Goal: Transaction & Acquisition: Obtain resource

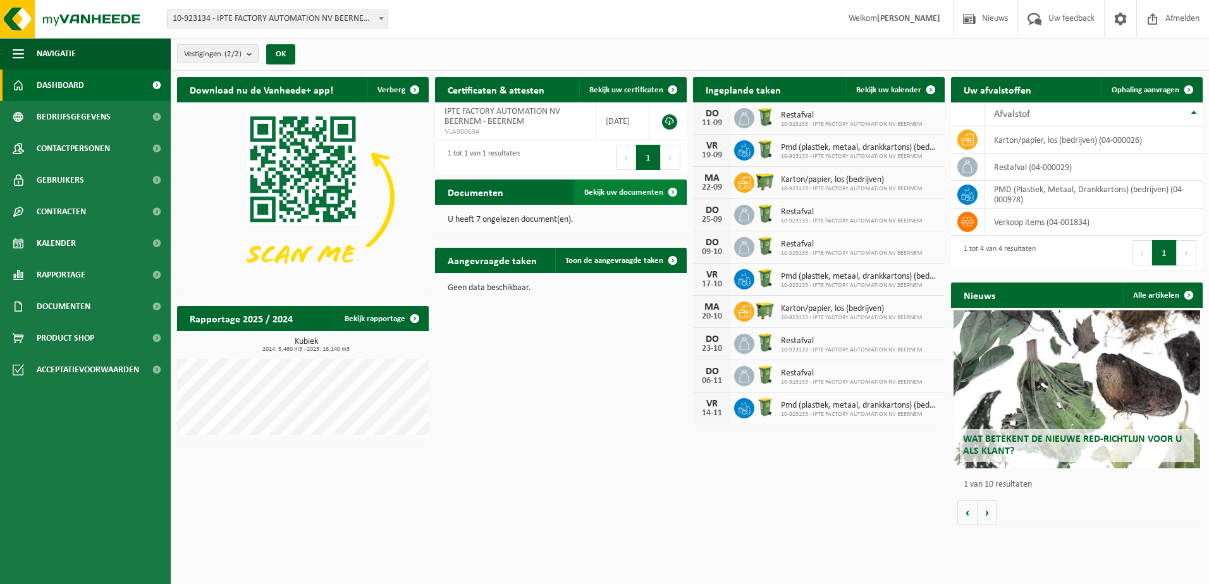
click at [633, 194] on span "Bekijk uw documenten" at bounding box center [623, 192] width 79 height 8
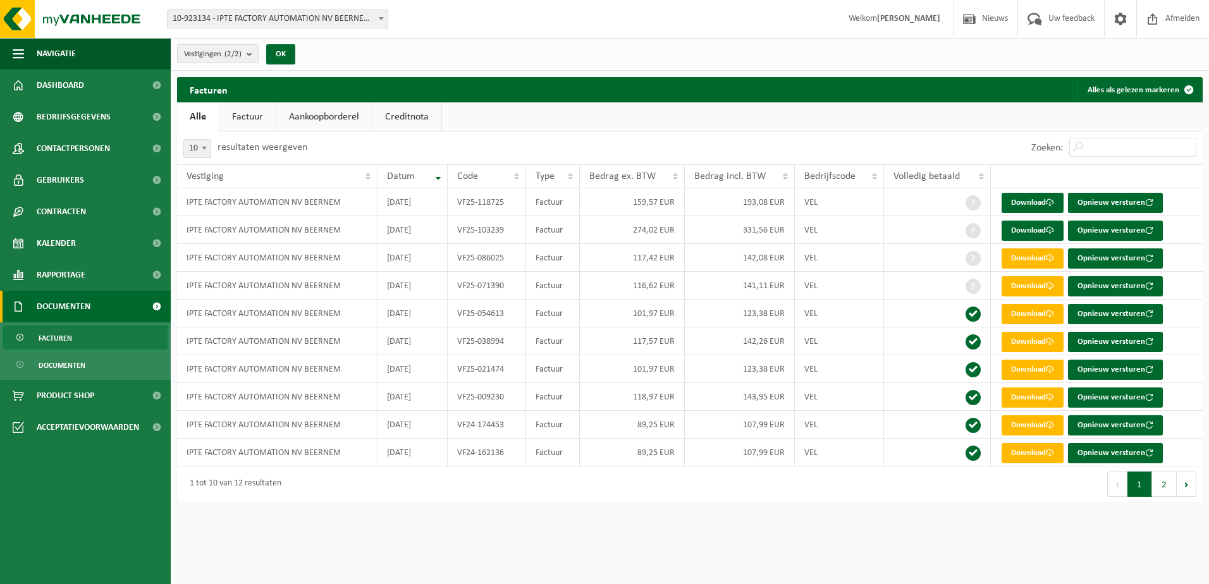
click at [245, 120] on link "Factuur" at bounding box center [247, 116] width 56 height 29
click at [307, 112] on link "Aankoopborderel" at bounding box center [326, 116] width 96 height 29
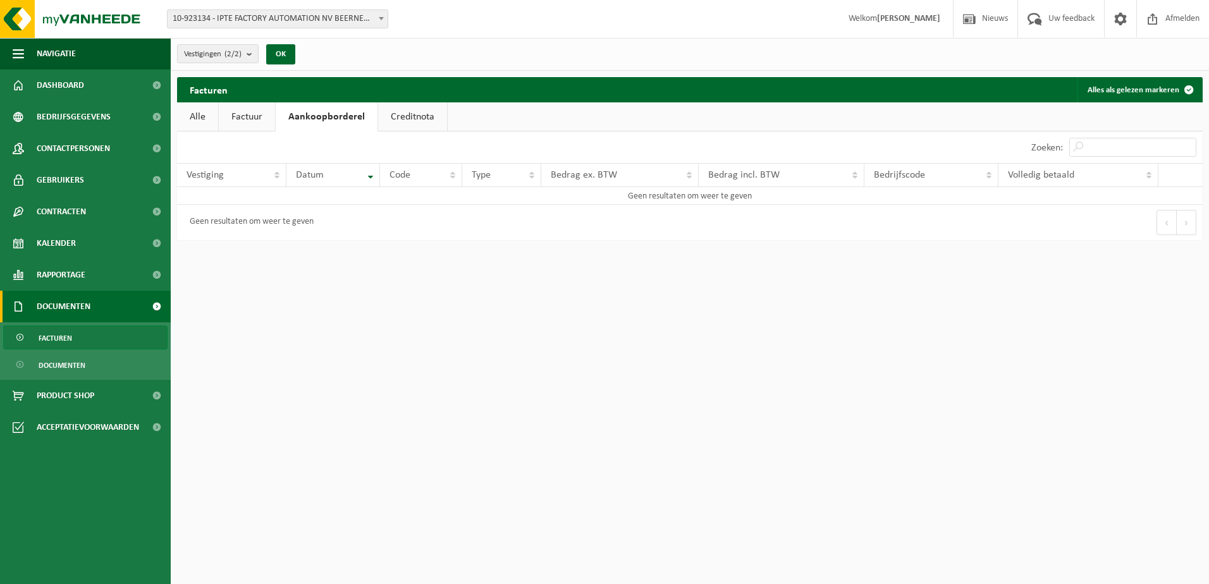
click at [246, 123] on link "Factuur" at bounding box center [247, 116] width 56 height 29
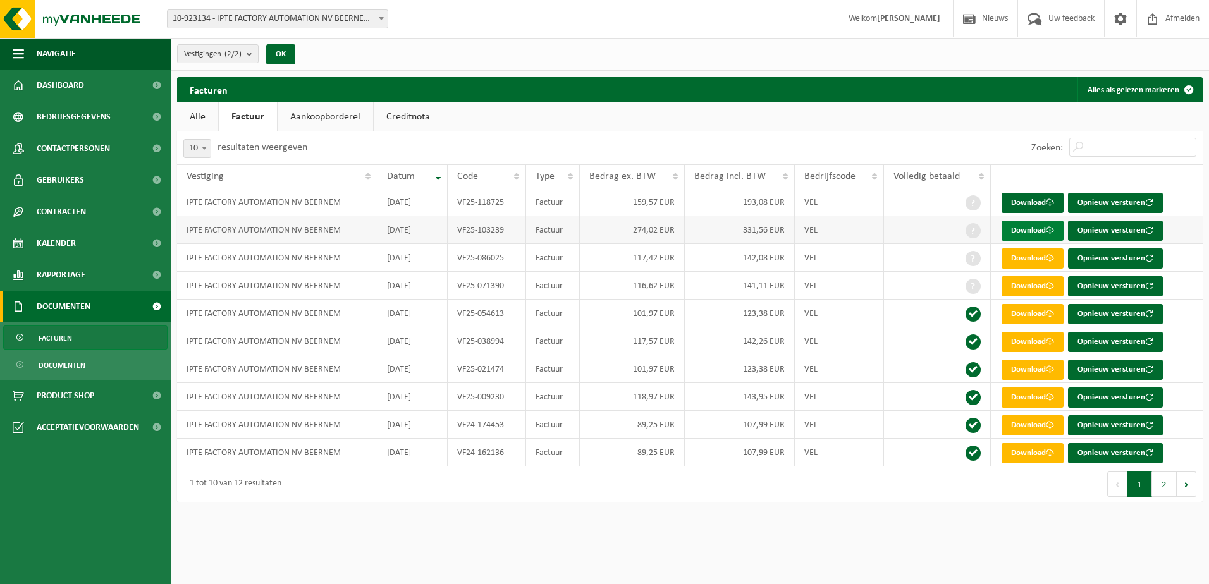
click at [1030, 229] on link "Download" at bounding box center [1033, 231] width 62 height 20
click at [1045, 202] on link "Download" at bounding box center [1033, 203] width 62 height 20
click at [325, 118] on link "Aankoopborderel" at bounding box center [326, 116] width 96 height 29
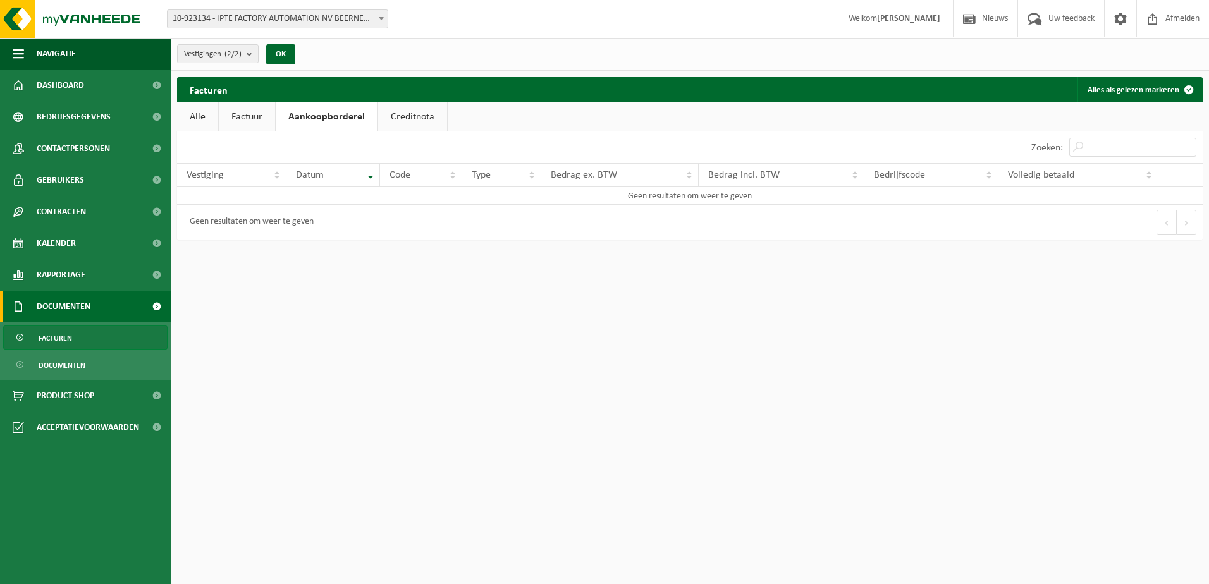
click at [399, 116] on link "Creditnota" at bounding box center [412, 116] width 69 height 29
click at [78, 82] on span "Dashboard" at bounding box center [60, 86] width 47 height 32
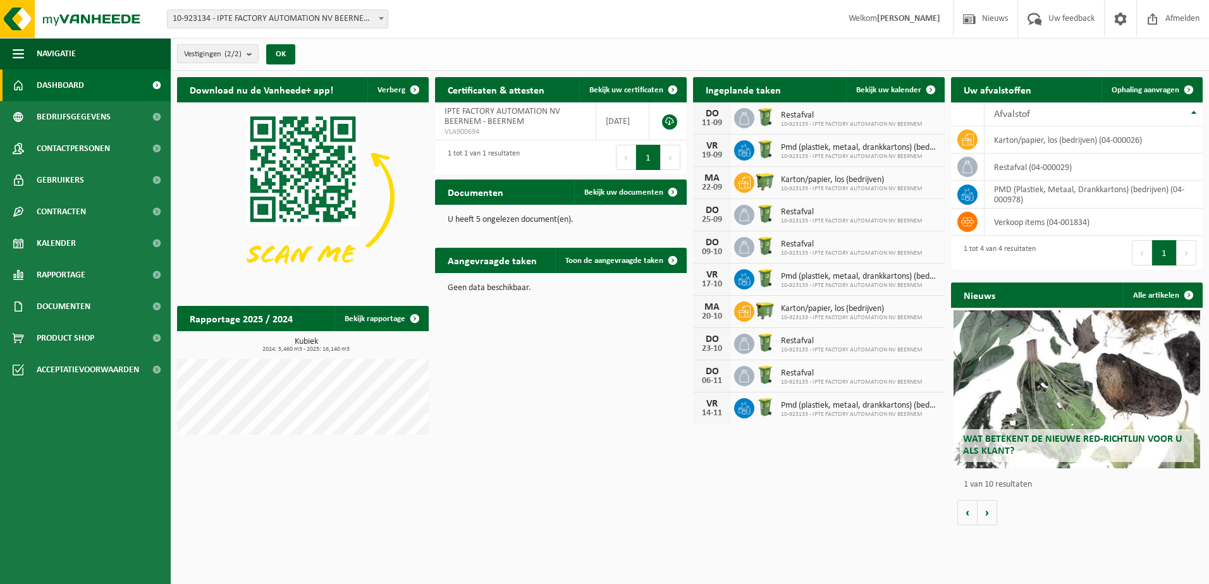
click at [1145, 443] on span "Wat betekent de nieuwe RED-richtlijn voor u als klant?" at bounding box center [1072, 446] width 219 height 22
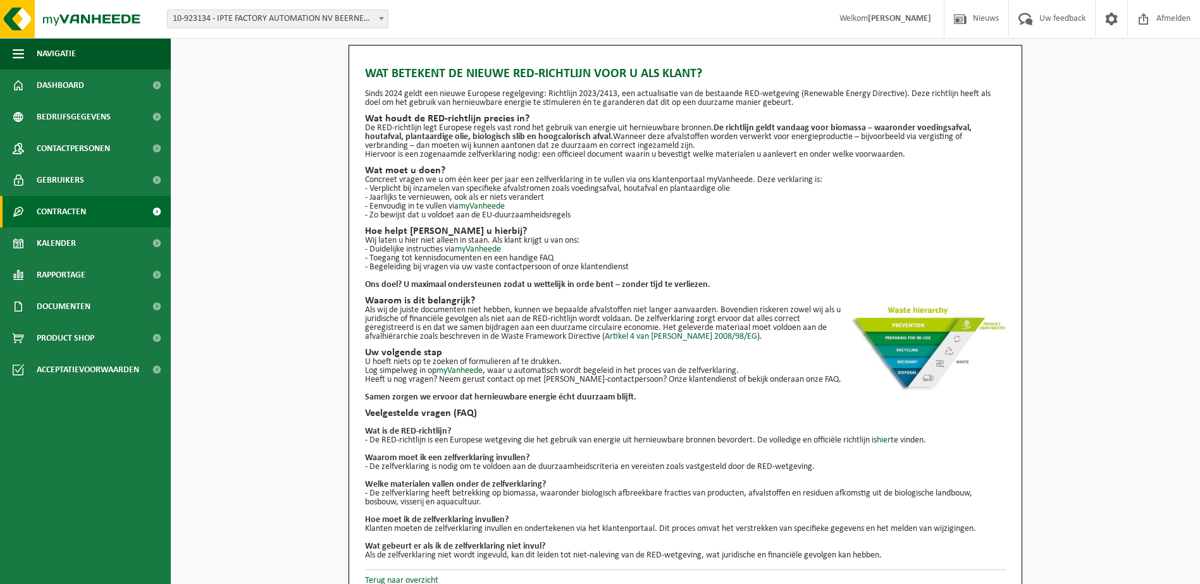
click at [101, 207] on link "Contracten" at bounding box center [85, 212] width 171 height 32
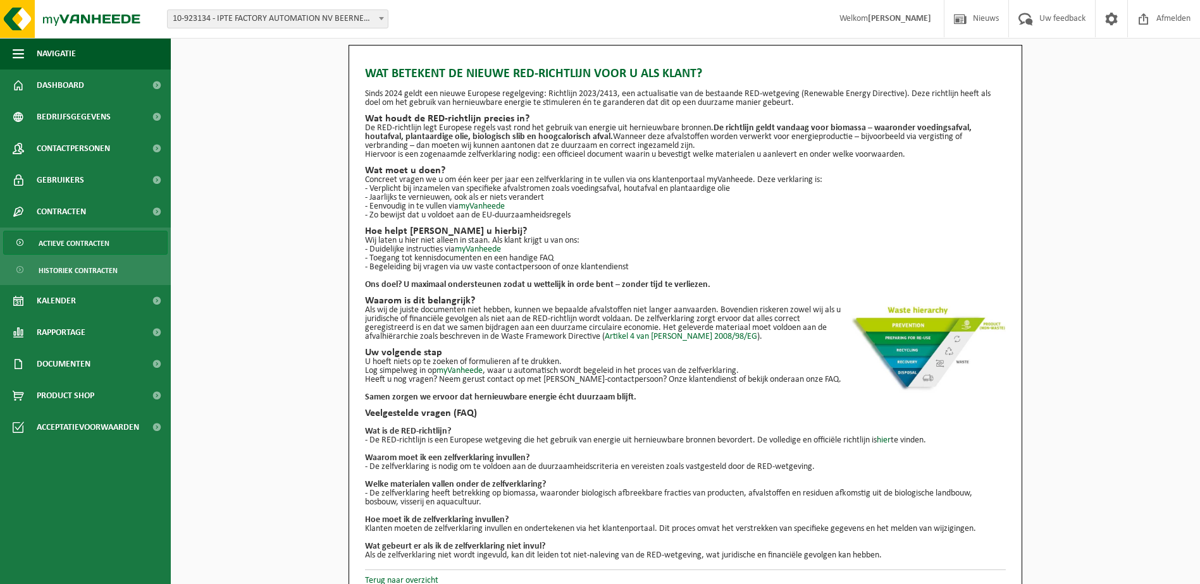
click at [86, 240] on span "Actieve contracten" at bounding box center [74, 243] width 71 height 24
